Goal: Task Accomplishment & Management: Manage account settings

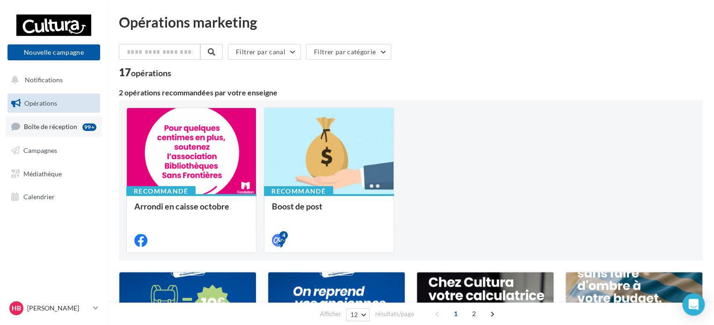
click at [70, 133] on link "Boîte de réception 99+" at bounding box center [54, 126] width 96 height 20
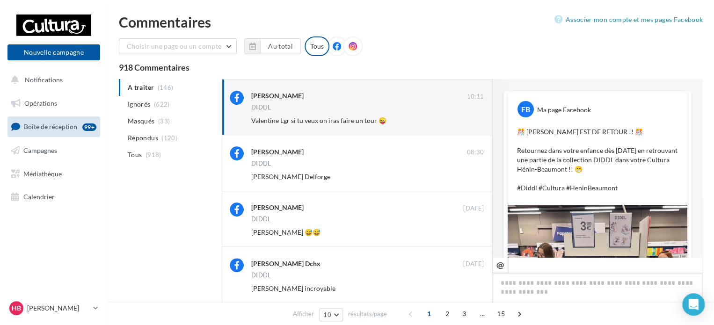
scroll to position [94, 0]
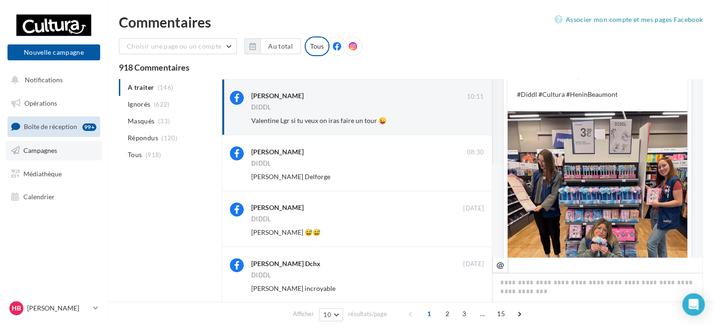
click at [62, 150] on link "Campagnes" at bounding box center [54, 151] width 96 height 20
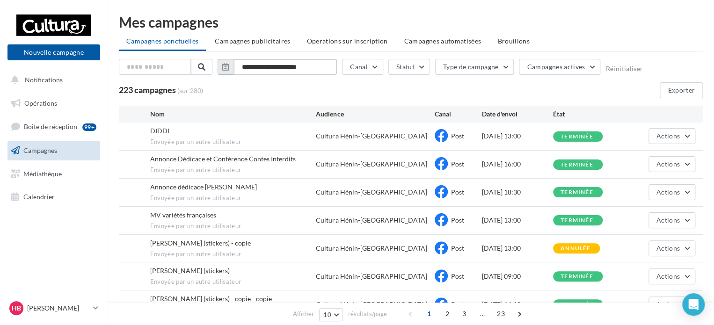
click at [294, 64] on input "**********" at bounding box center [284, 67] width 103 height 16
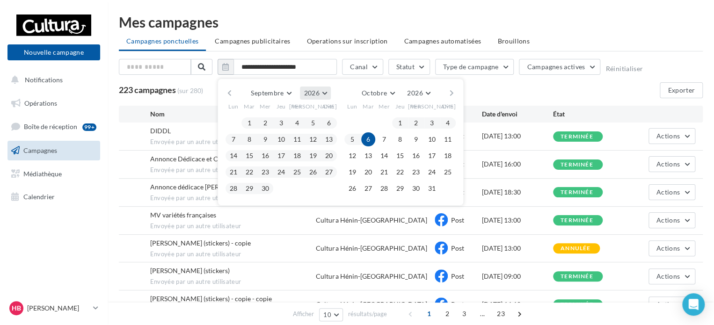
click at [316, 95] on span "2026" at bounding box center [311, 93] width 15 height 8
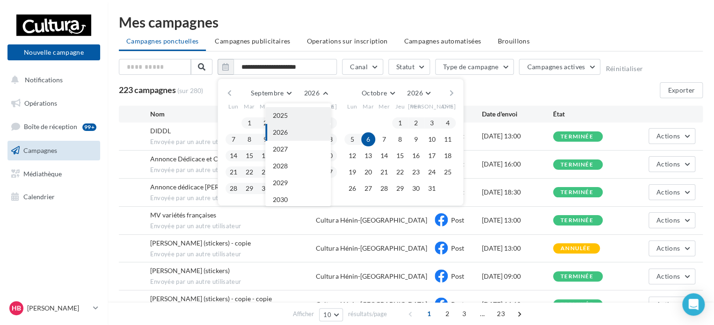
click at [312, 112] on button "2025" at bounding box center [297, 115] width 65 height 17
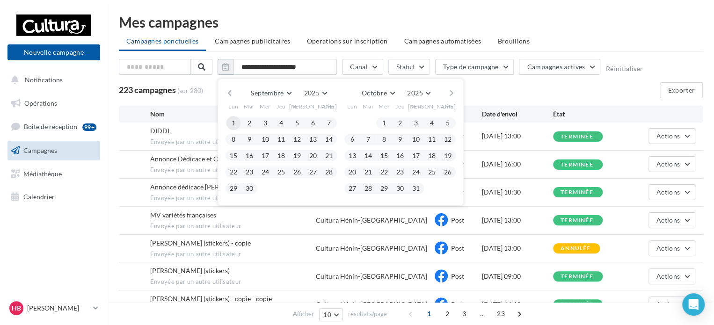
click at [230, 120] on button "1" at bounding box center [233, 123] width 14 height 14
click at [245, 189] on button "30" at bounding box center [249, 188] width 14 height 14
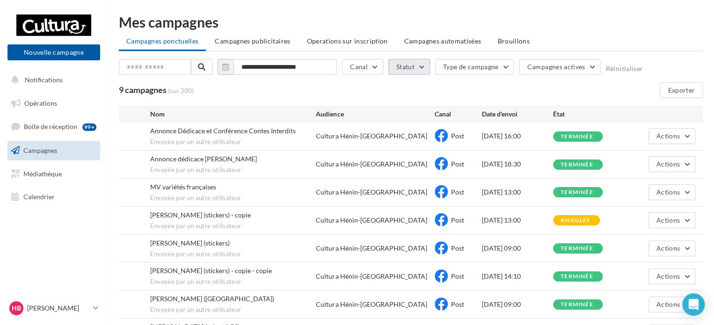
click at [425, 70] on button "Statut" at bounding box center [409, 67] width 42 height 16
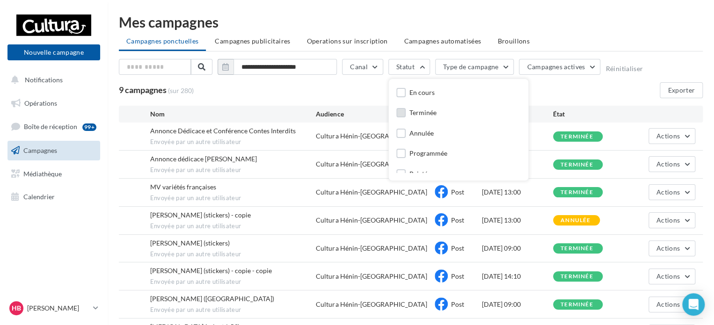
click at [412, 110] on div "Terminée" at bounding box center [422, 112] width 27 height 9
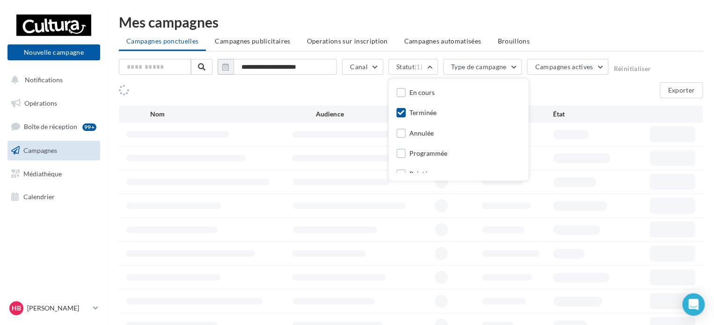
click at [349, 96] on div "Exporter" at bounding box center [411, 90] width 584 height 16
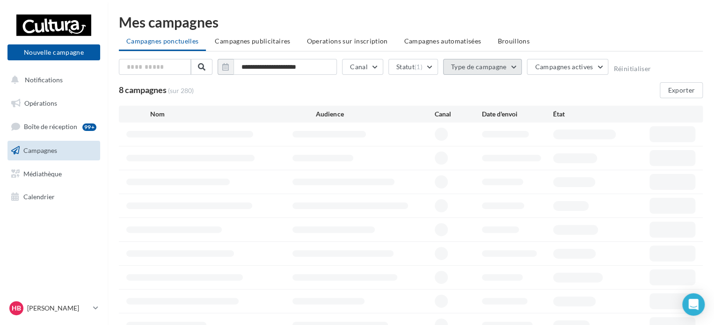
click at [461, 67] on button "Type de campagne" at bounding box center [482, 67] width 79 height 16
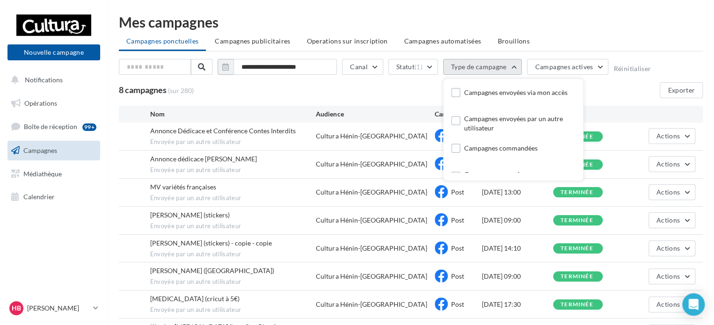
scroll to position [18, 0]
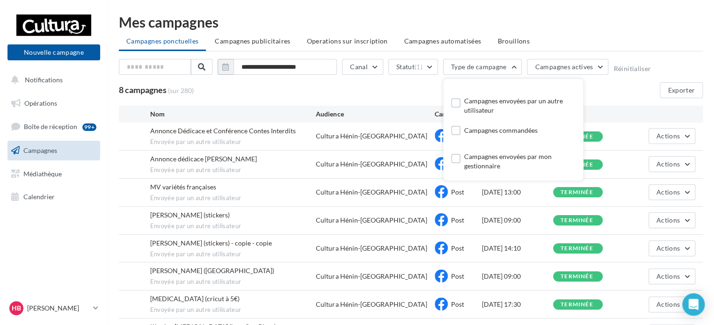
click at [395, 88] on div "8 campagnes (sur 280) Exporter" at bounding box center [411, 90] width 584 height 16
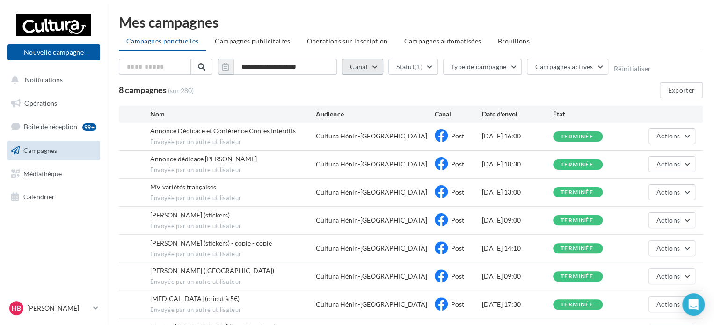
click at [373, 62] on button "Canal" at bounding box center [362, 67] width 41 height 16
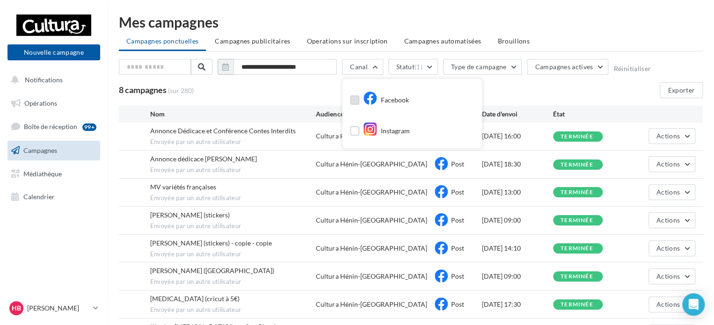
click at [363, 101] on icon at bounding box center [370, 98] width 14 height 14
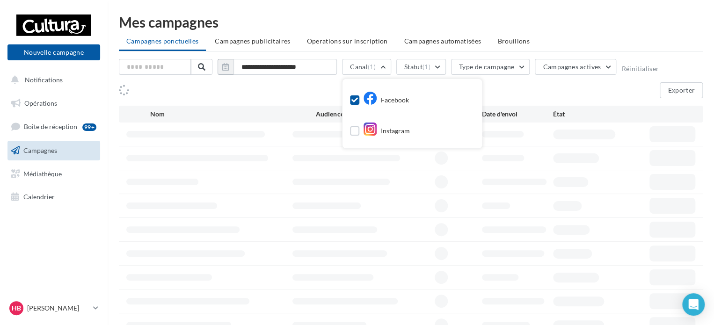
click at [330, 93] on div "Exporter" at bounding box center [411, 90] width 584 height 16
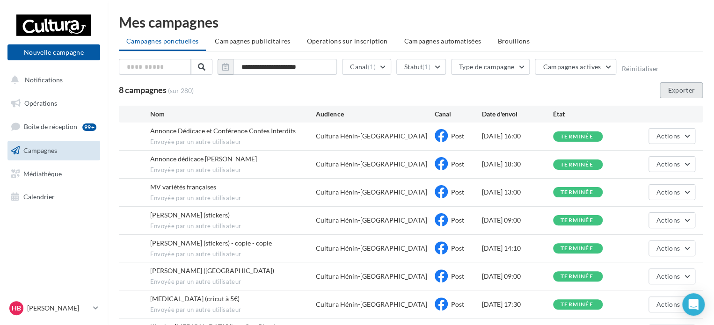
click at [675, 87] on button "Exporter" at bounding box center [680, 90] width 43 height 16
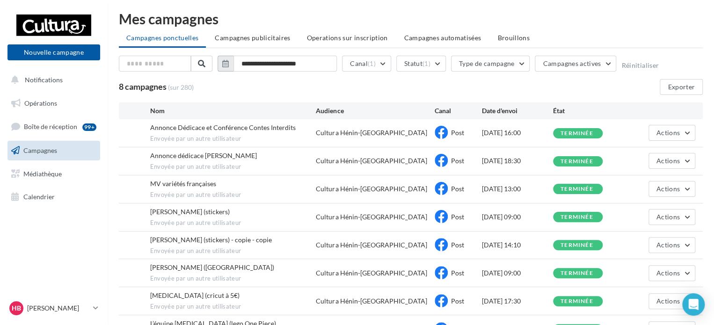
scroll to position [0, 0]
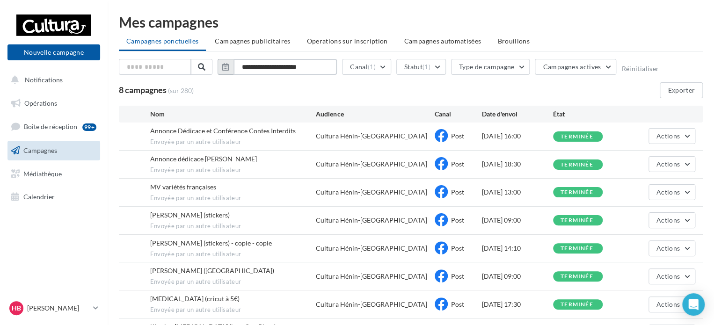
click at [306, 71] on input "**********" at bounding box center [284, 67] width 103 height 16
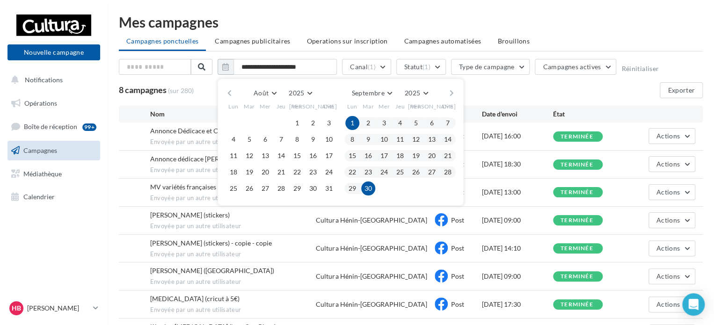
click at [353, 123] on button "1" at bounding box center [352, 123] width 14 height 14
click at [449, 90] on button "button" at bounding box center [452, 93] width 8 height 13
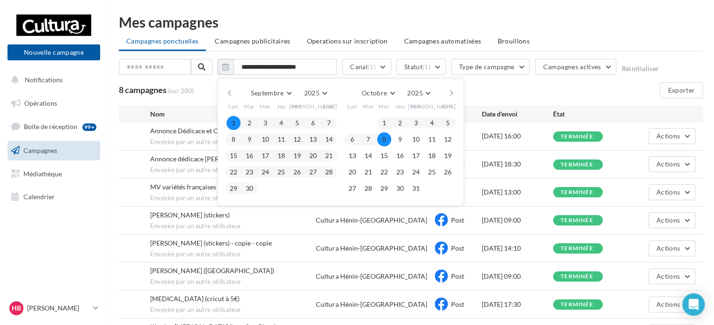
click at [388, 137] on button "8" at bounding box center [384, 139] width 14 height 14
type input "**********"
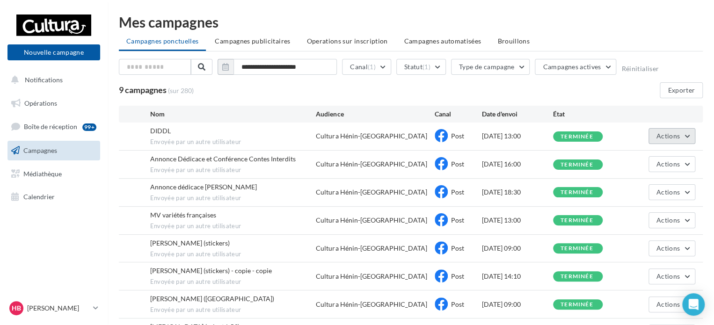
click at [672, 129] on button "Actions" at bounding box center [671, 136] width 47 height 16
click at [664, 154] on button "Voir les résultats" at bounding box center [648, 158] width 94 height 24
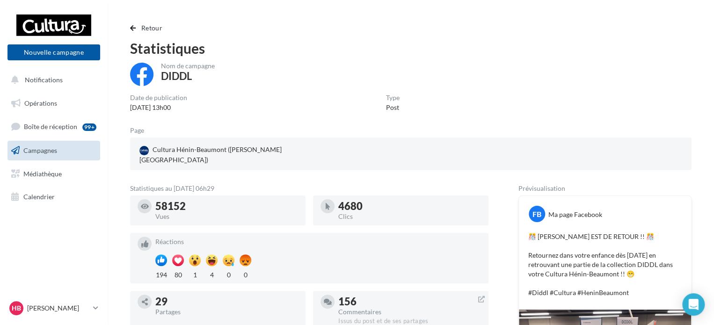
drag, startPoint x: 188, startPoint y: 192, endPoint x: 152, endPoint y: 194, distance: 36.1
click at [152, 199] on div "58152 Vues" at bounding box center [217, 210] width 160 height 22
click at [352, 199] on div "4680 Clics" at bounding box center [409, 210] width 143 height 22
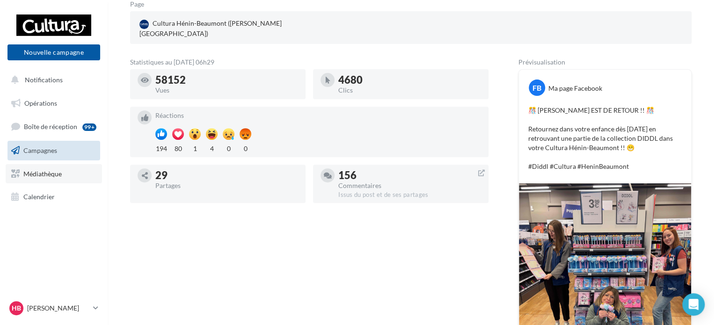
scroll to position [94, 0]
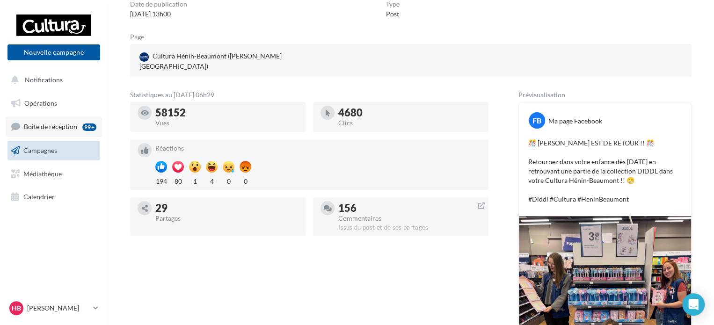
click at [34, 125] on span "Boîte de réception" at bounding box center [50, 127] width 53 height 8
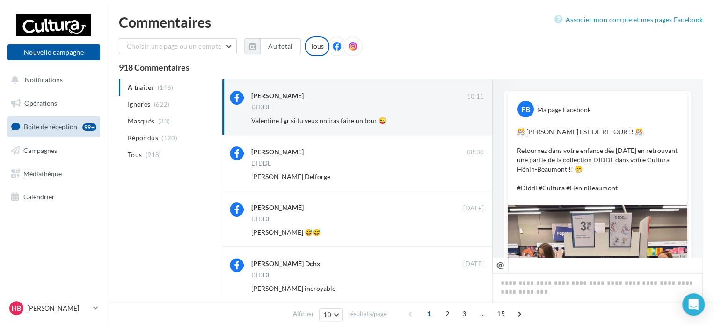
scroll to position [389, 0]
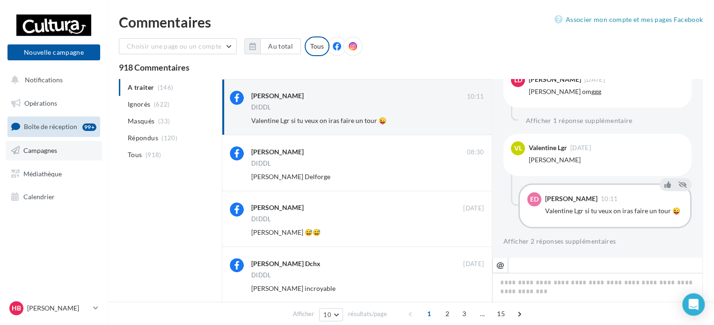
click at [45, 154] on span "Campagnes" at bounding box center [40, 150] width 34 height 8
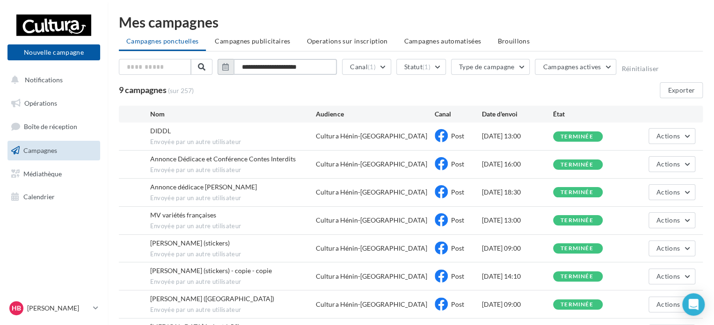
click at [309, 65] on input "**********" at bounding box center [284, 67] width 103 height 16
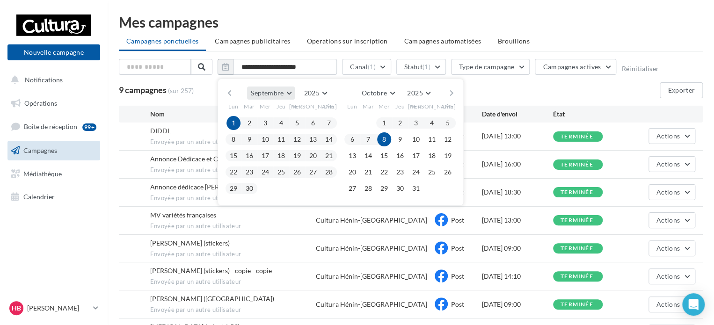
click at [288, 94] on button "Septembre" at bounding box center [271, 93] width 48 height 13
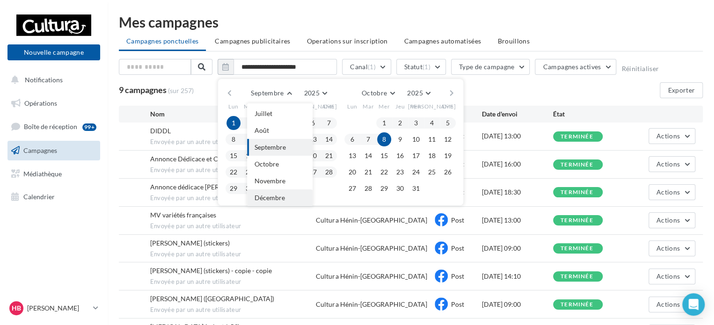
click at [268, 199] on span "Décembre" at bounding box center [269, 198] width 30 height 8
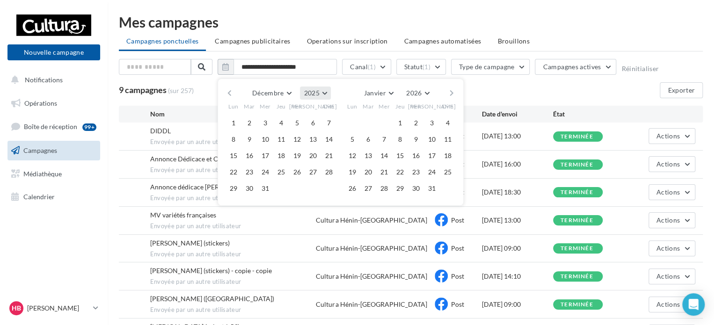
click at [315, 93] on span "2025" at bounding box center [311, 93] width 15 height 8
click at [309, 116] on button "2024" at bounding box center [297, 115] width 65 height 17
click at [313, 96] on button "2024" at bounding box center [315, 93] width 30 height 13
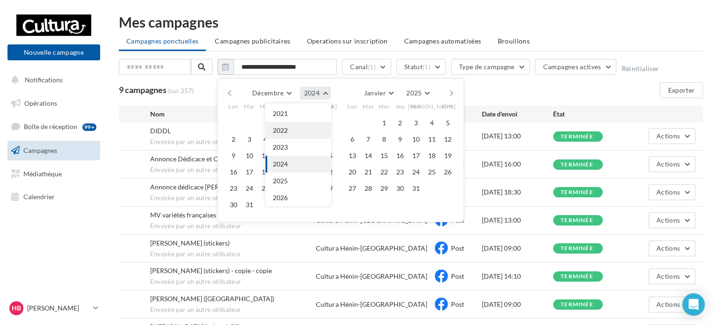
scroll to position [54, 0]
click at [276, 159] on span "2023" at bounding box center [280, 162] width 15 height 8
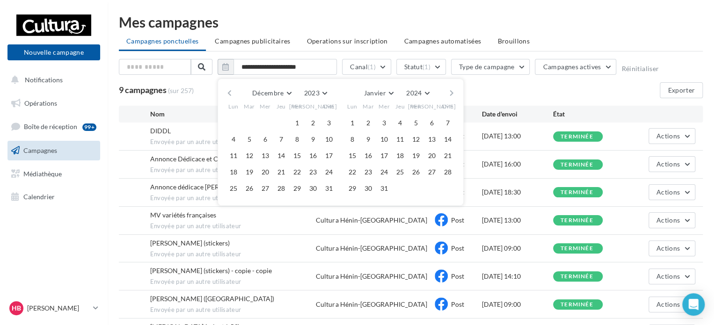
click at [296, 114] on div "Lun Mar Mer Jeu Ven Sam Dim" at bounding box center [280, 108] width 111 height 16
click at [296, 121] on button "1" at bounding box center [297, 123] width 14 height 14
click at [317, 87] on button "2023" at bounding box center [315, 93] width 30 height 13
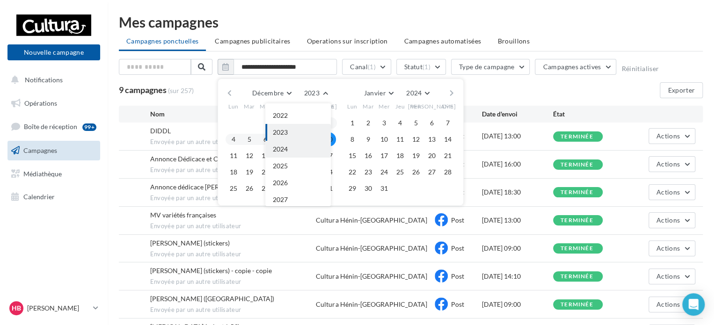
click at [298, 143] on button "2024" at bounding box center [297, 149] width 65 height 17
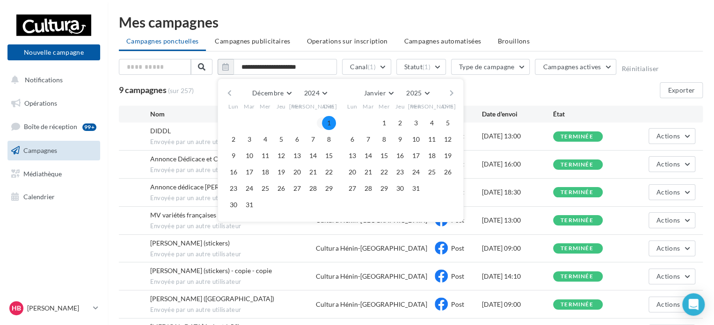
click at [323, 123] on button "1" at bounding box center [329, 123] width 14 height 14
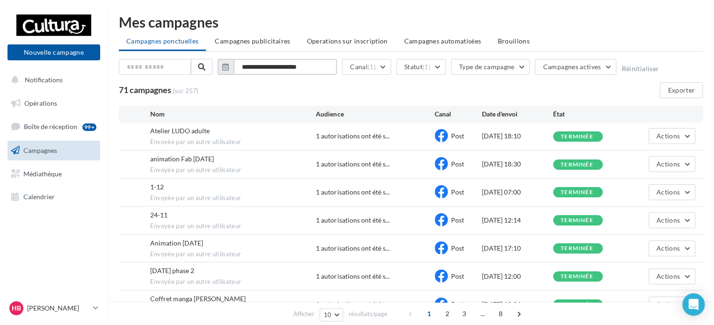
click at [304, 62] on input "**********" at bounding box center [284, 67] width 103 height 16
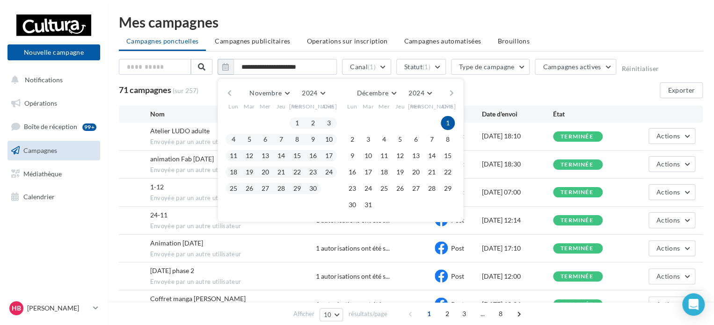
click at [447, 125] on button "1" at bounding box center [448, 123] width 14 height 14
click at [368, 203] on button "31" at bounding box center [368, 205] width 14 height 14
type input "**********"
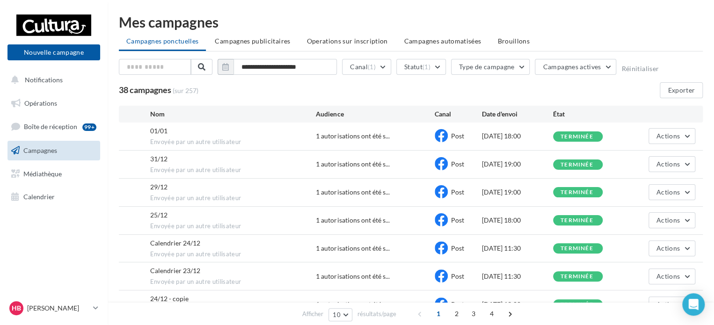
click at [297, 87] on div "38 campagnes (sur 257) Exporter" at bounding box center [411, 90] width 584 height 16
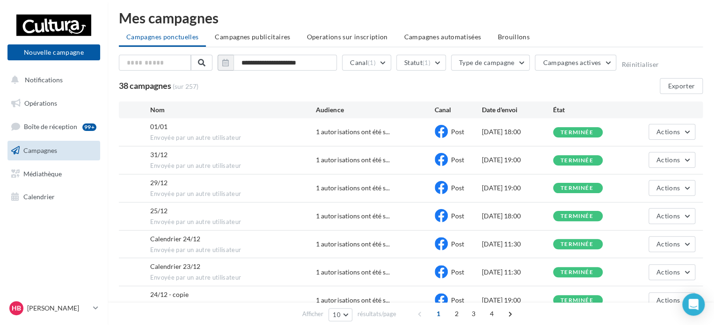
scroll to position [0, 0]
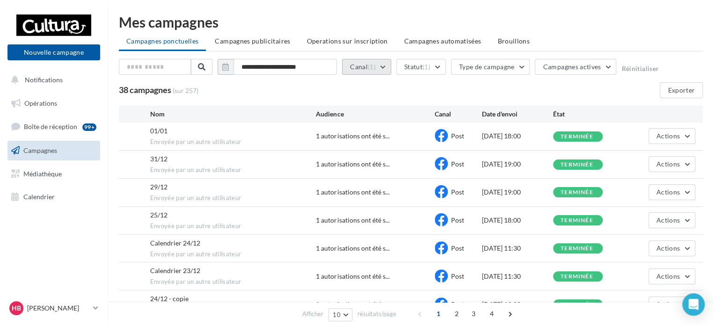
click at [384, 66] on button "Canal (1)" at bounding box center [366, 67] width 49 height 16
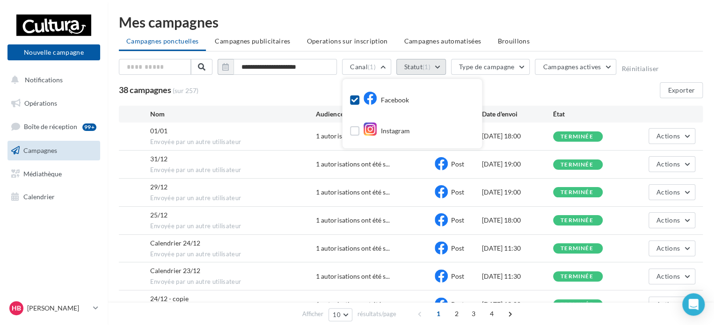
click at [422, 66] on button "Statut (1)" at bounding box center [421, 67] width 50 height 16
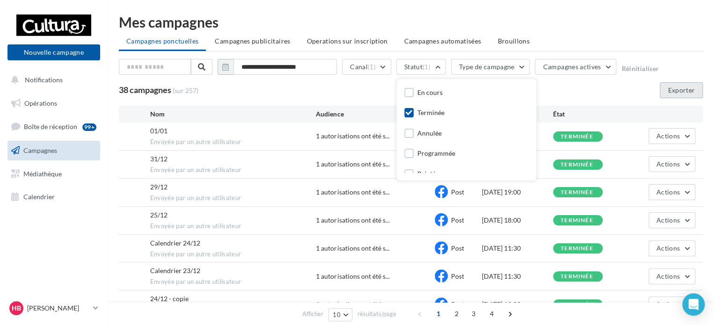
click at [674, 89] on button "Exporter" at bounding box center [680, 90] width 43 height 16
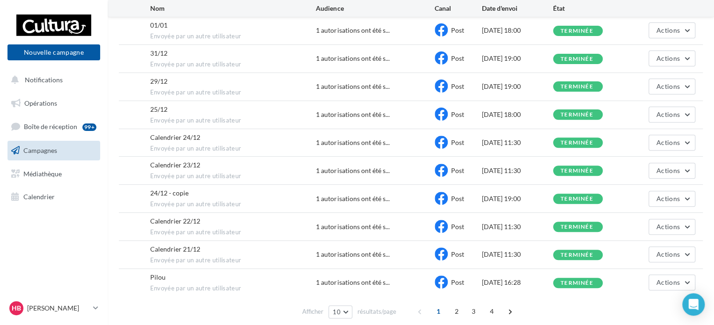
scroll to position [141, 0]
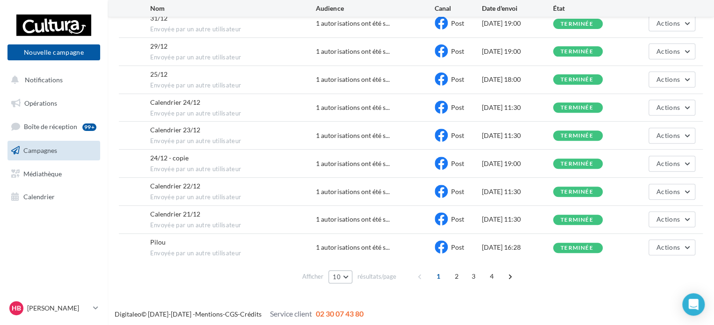
click at [332, 275] on button "10" at bounding box center [340, 276] width 24 height 13
click at [336, 252] on button "100" at bounding box center [360, 260] width 65 height 16
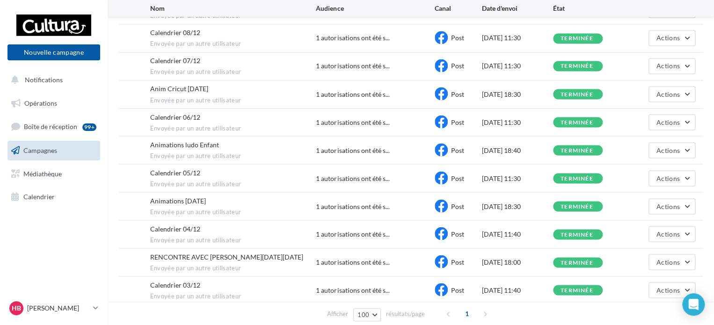
scroll to position [920, 0]
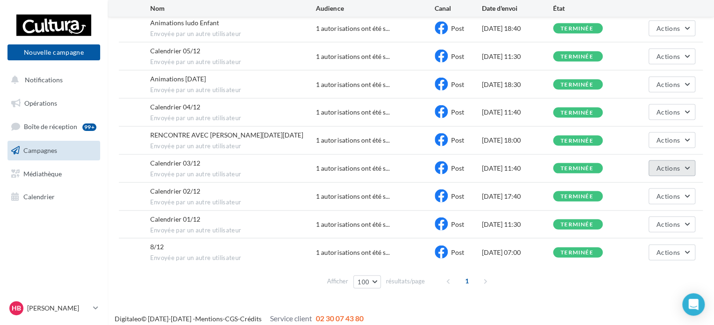
click at [658, 164] on span "Actions" at bounding box center [667, 168] width 23 height 8
click at [646, 183] on button "Voir les résultats" at bounding box center [648, 190] width 94 height 24
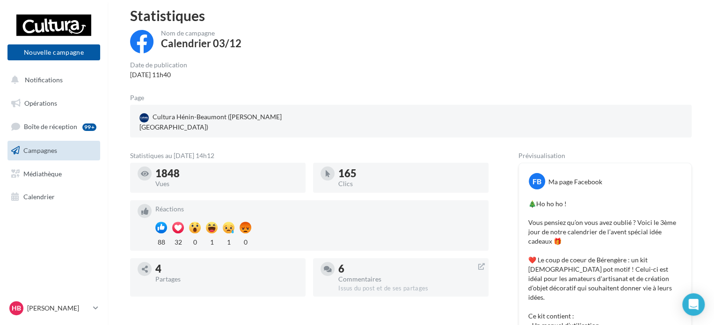
scroll to position [0, 0]
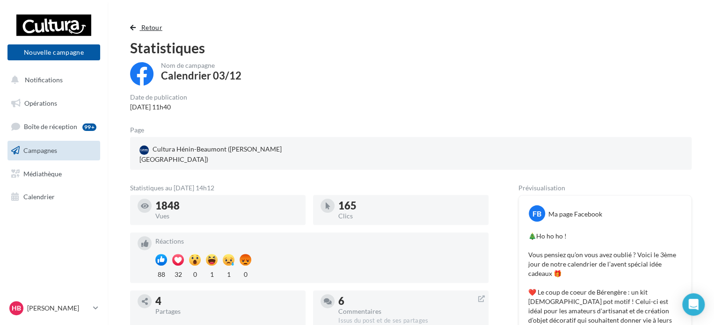
click at [136, 27] on button "Retour" at bounding box center [148, 27] width 36 height 11
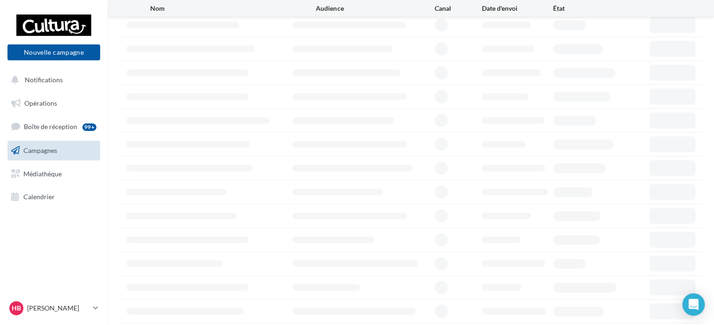
scroll to position [1426, 0]
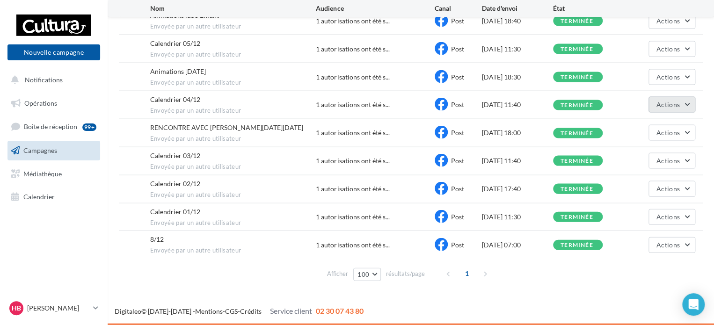
click at [655, 104] on button "Actions" at bounding box center [671, 105] width 47 height 16
click at [654, 123] on button "Voir les résultats" at bounding box center [648, 127] width 94 height 24
